Goal: Transaction & Acquisition: Book appointment/travel/reservation

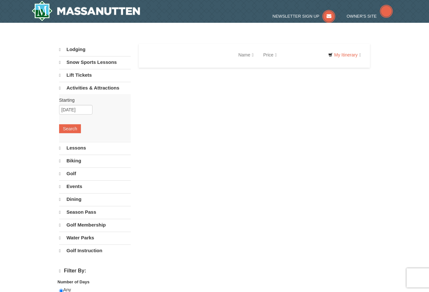
select select "9"
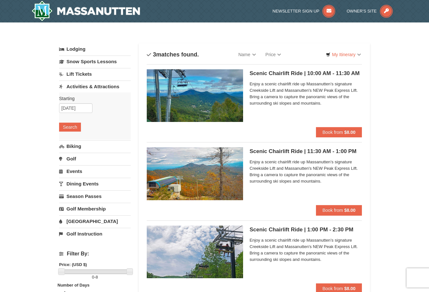
click at [274, 82] on span "Enjoy a scenic chairlift ride up Massanutten’s signature Creekside Lift and Mas…" at bounding box center [306, 94] width 112 height 26
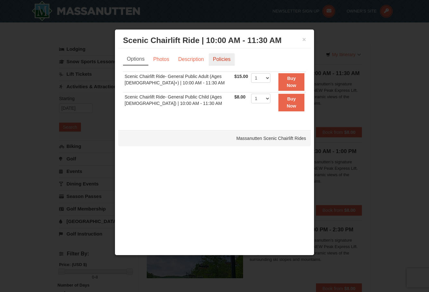
click at [228, 64] on link "Policies" at bounding box center [222, 59] width 26 height 12
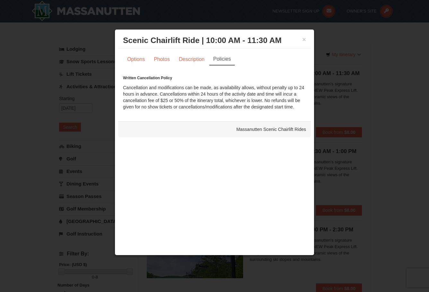
drag, startPoint x: 145, startPoint y: 86, endPoint x: 297, endPoint y: 107, distance: 153.7
click at [297, 107] on div "Written Cancellation Policy Cancellation and modifications can be made, as avai…" at bounding box center [214, 92] width 183 height 35
click at [385, 111] on div at bounding box center [214, 146] width 429 height 292
